Goal: Information Seeking & Learning: Learn about a topic

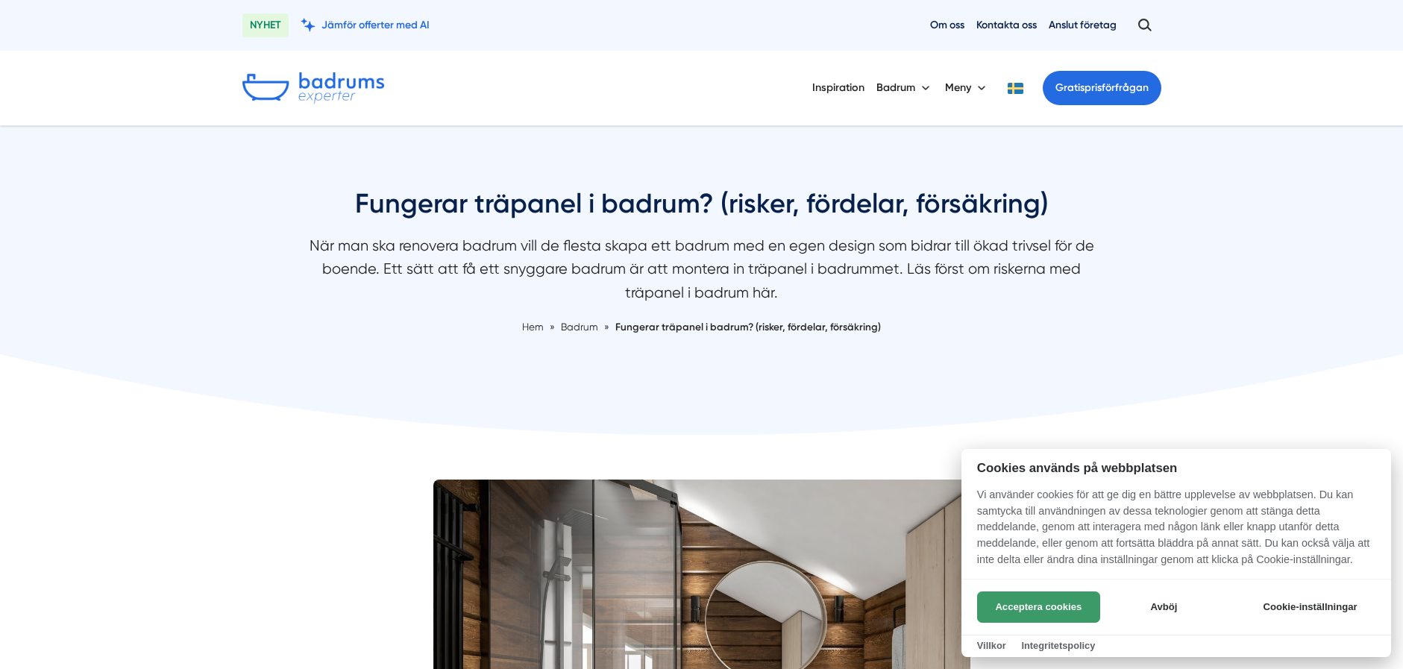
click at [1024, 603] on button "Acceptera cookies" at bounding box center [1038, 607] width 123 height 31
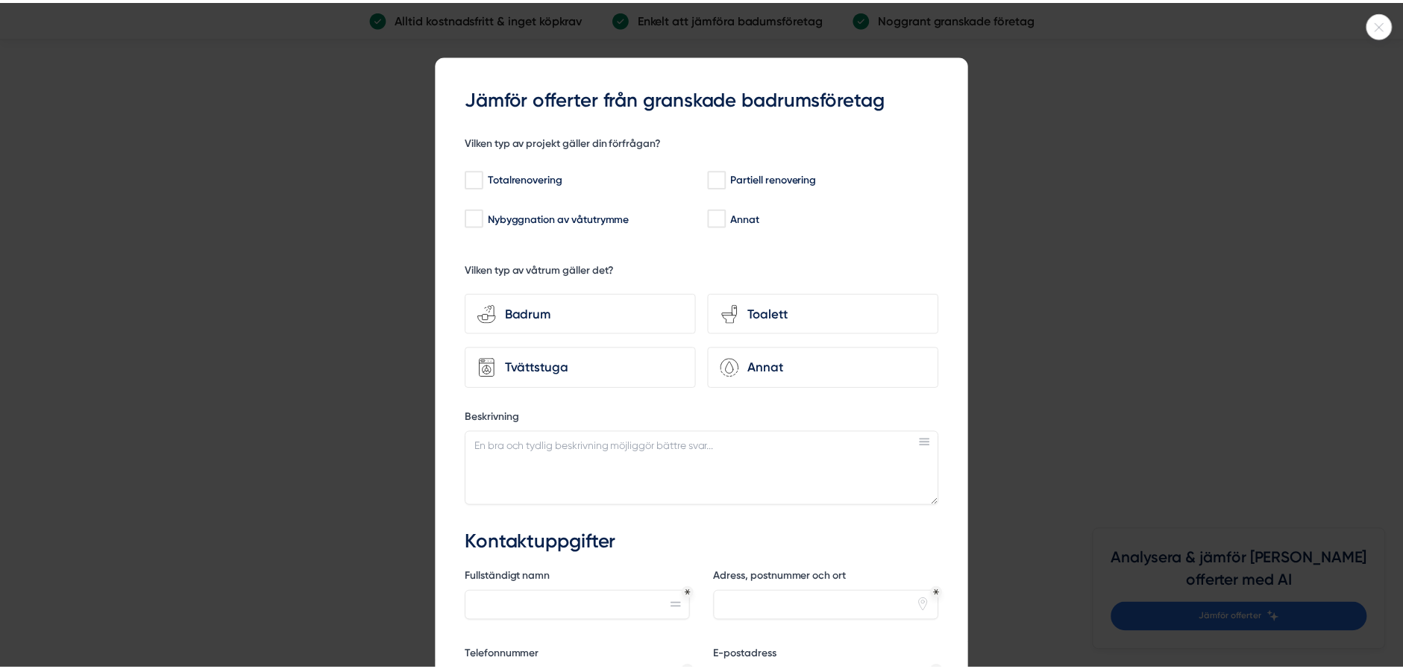
scroll to position [2909, 0]
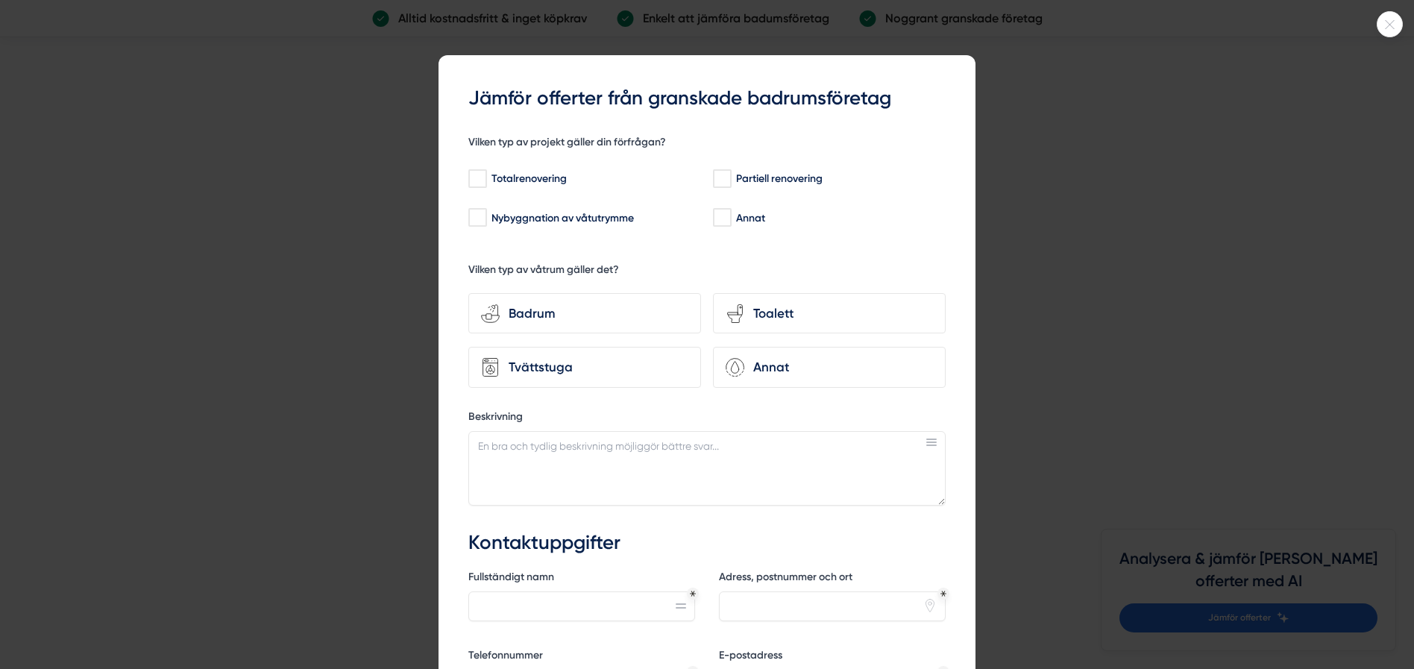
click at [1393, 21] on icon at bounding box center [1390, 24] width 9 height 9
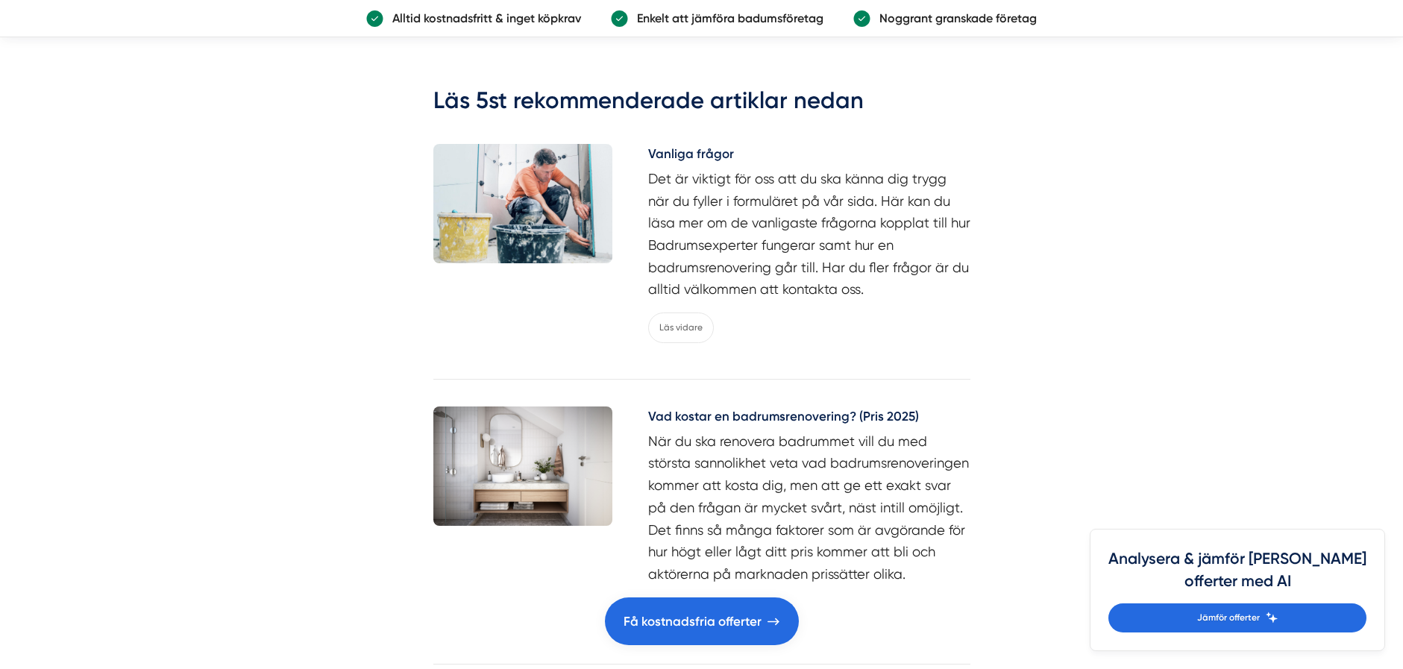
scroll to position [3357, 0]
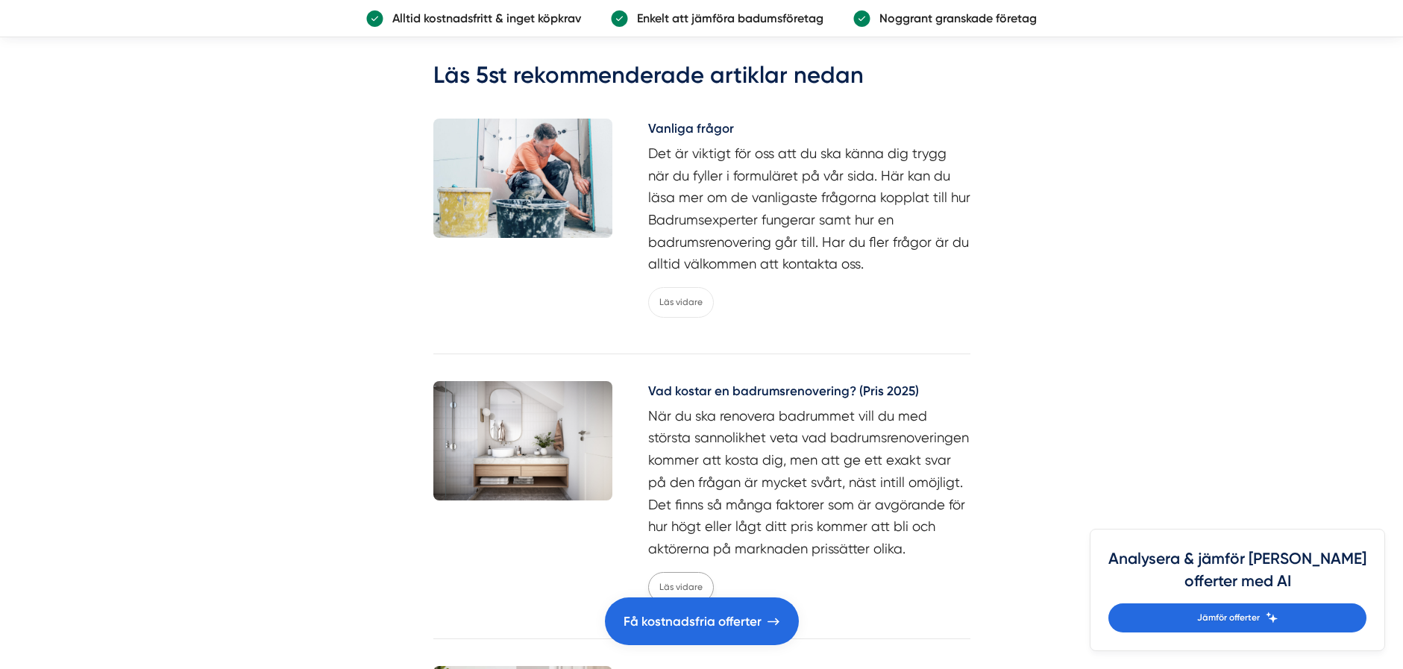
click at [689, 572] on link "Läs vidare" at bounding box center [681, 587] width 66 height 31
